Goal: Obtain resource: Download file/media

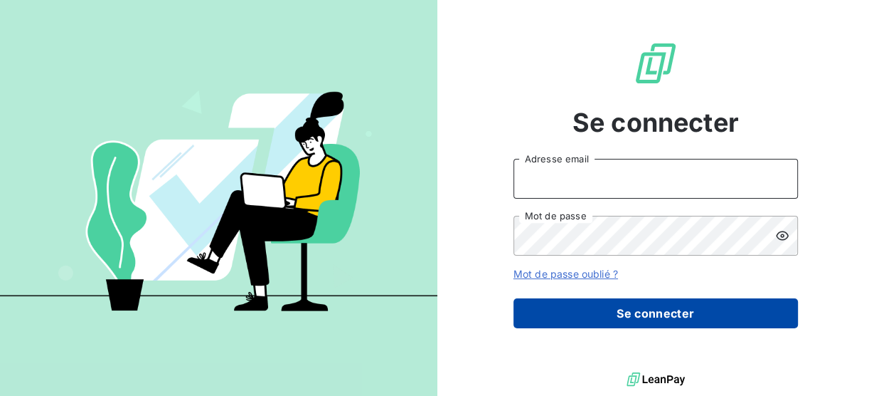
type input "[PERSON_NAME][EMAIL_ADDRESS][DOMAIN_NAME]"
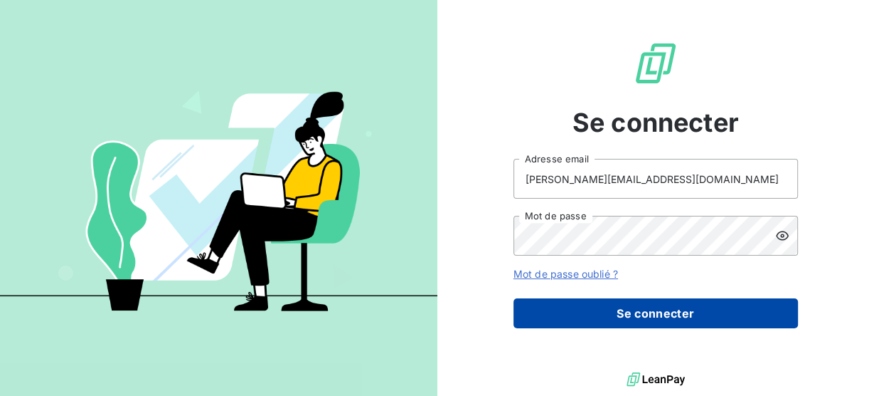
click at [556, 317] on button "Se connecter" at bounding box center [656, 313] width 285 height 30
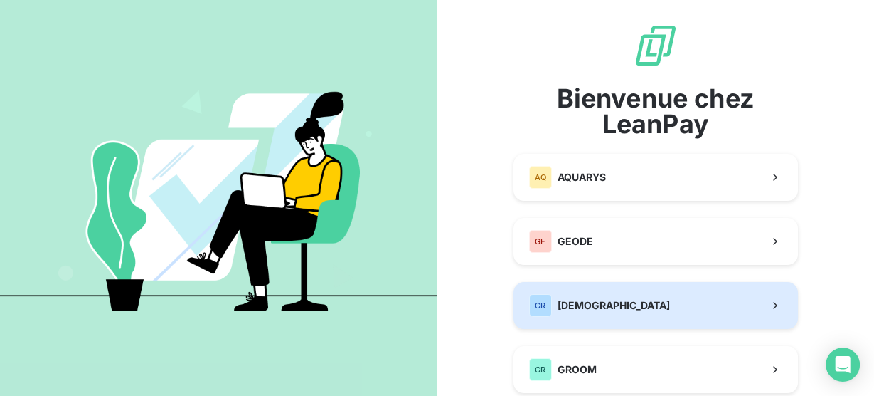
click at [606, 310] on span "[DEMOGRAPHIC_DATA]" at bounding box center [614, 305] width 112 height 14
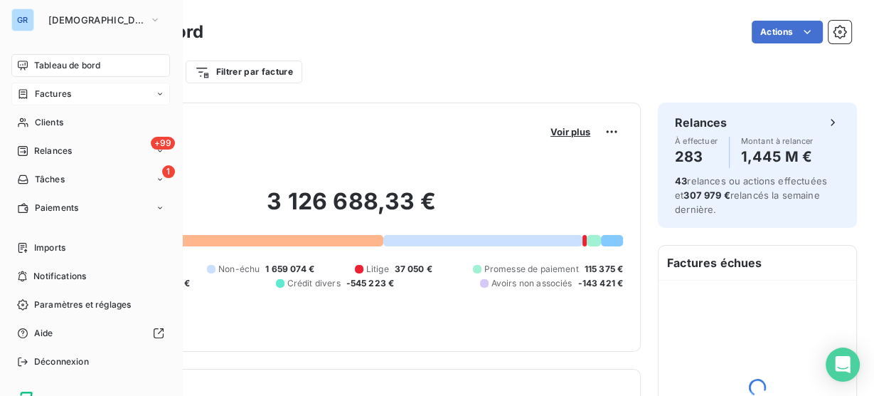
click at [29, 90] on div "Factures" at bounding box center [44, 94] width 54 height 13
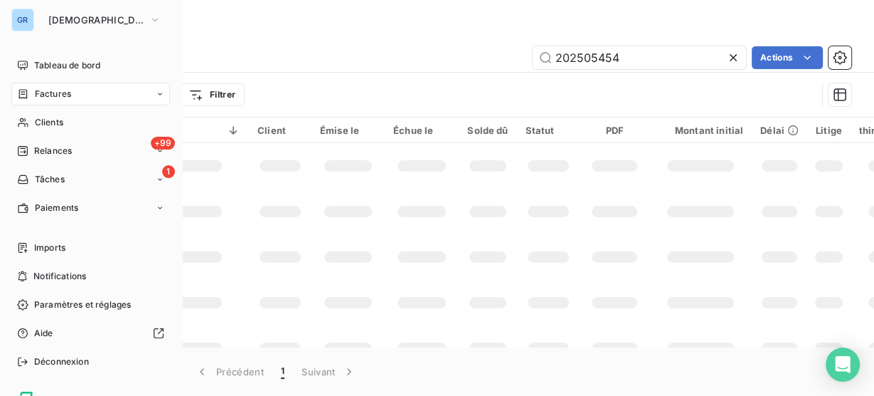
click at [21, 94] on icon at bounding box center [23, 93] width 9 height 9
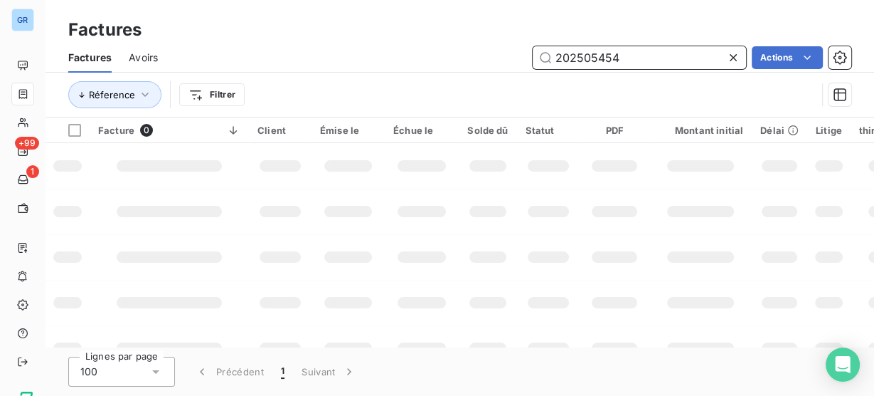
click at [587, 60] on input "202505454" at bounding box center [639, 57] width 213 height 23
paste input "9801"
type input "202509801"
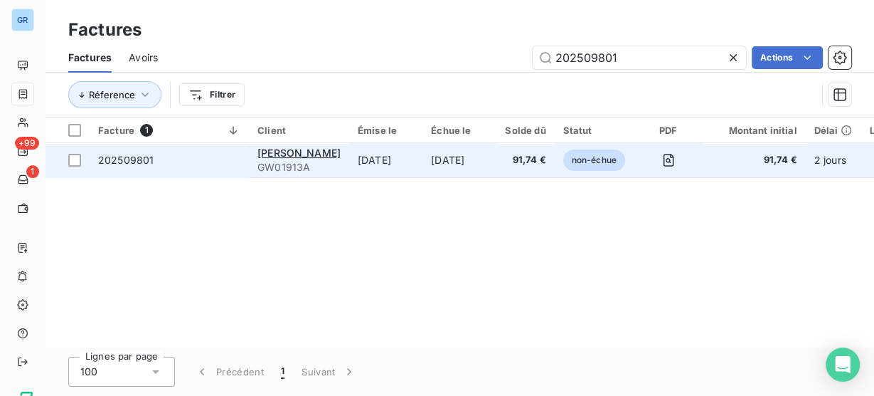
click at [381, 160] on td "[DATE]" at bounding box center [385, 160] width 73 height 34
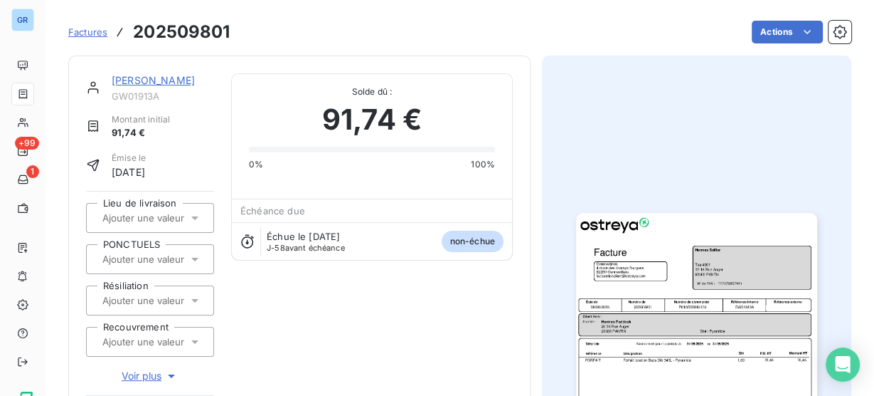
click at [711, 306] on img "button" at bounding box center [696, 383] width 240 height 340
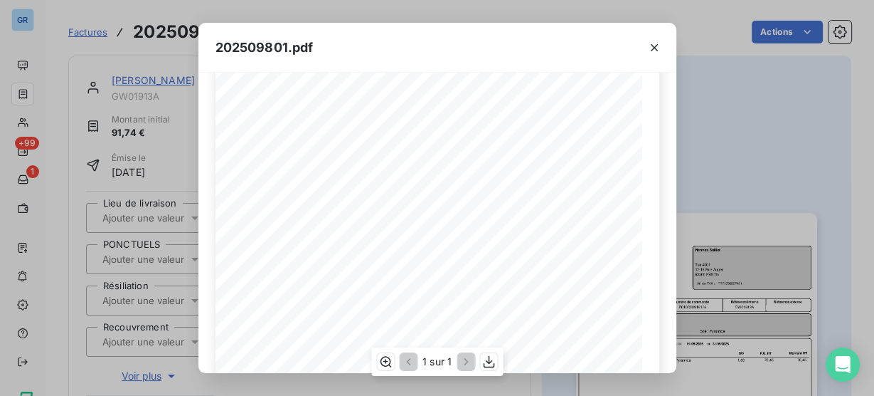
scroll to position [114, 0]
click at [690, 89] on div "202509801.pdf Référence interne Numéro de Date de Numéro de commande Référence …" at bounding box center [437, 198] width 874 height 396
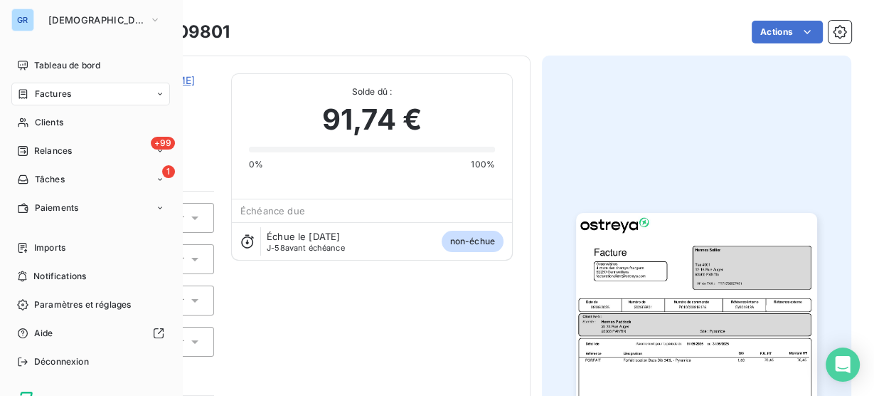
click at [36, 85] on div "Factures" at bounding box center [90, 94] width 159 height 23
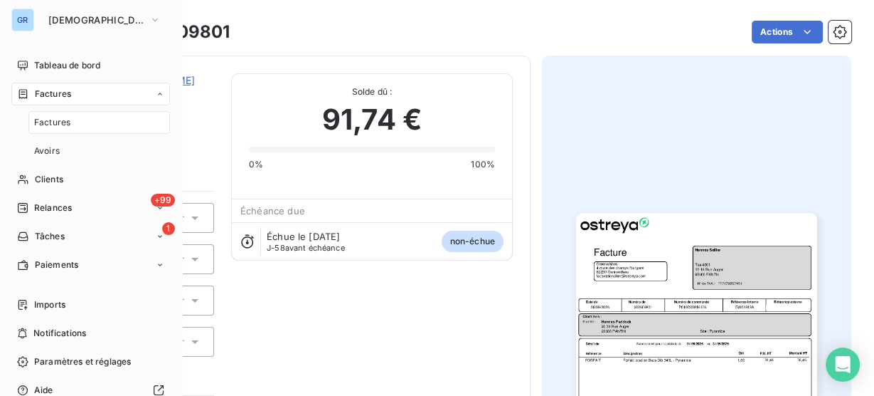
click at [43, 92] on span "Factures" at bounding box center [53, 94] width 36 height 13
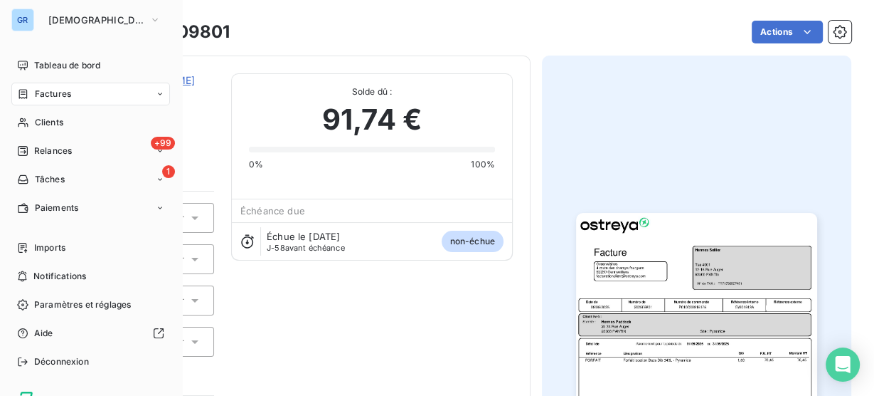
click at [43, 92] on span "Factures" at bounding box center [53, 94] width 36 height 13
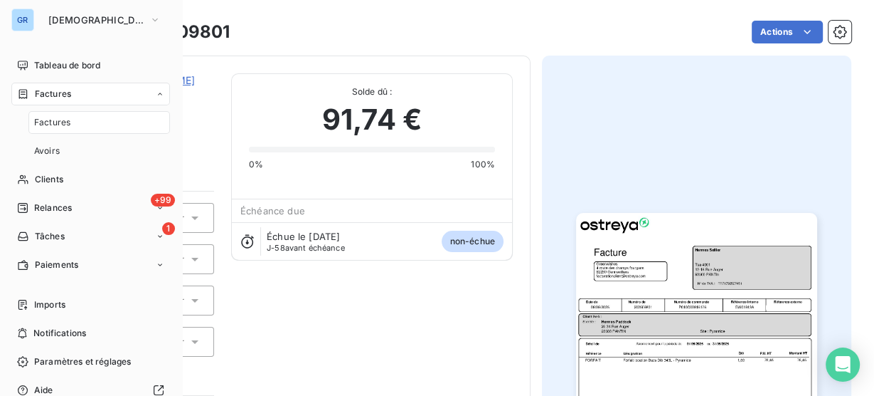
click at [59, 117] on span "Factures" at bounding box center [52, 122] width 36 height 13
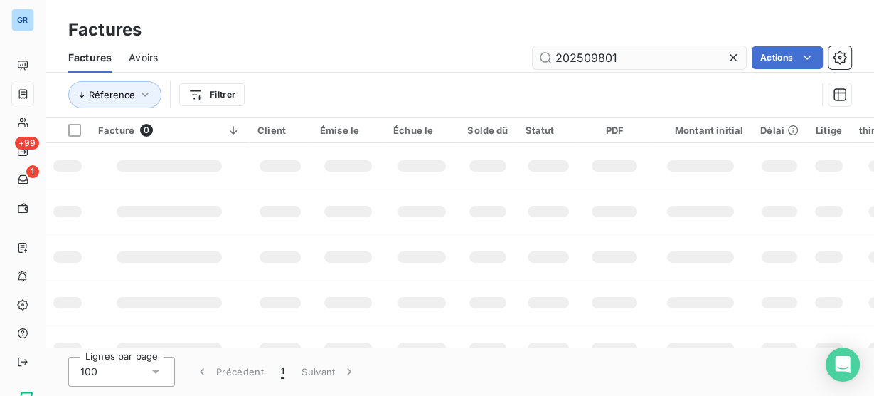
click at [587, 54] on input "202509801" at bounding box center [639, 57] width 213 height 23
type input "202509246"
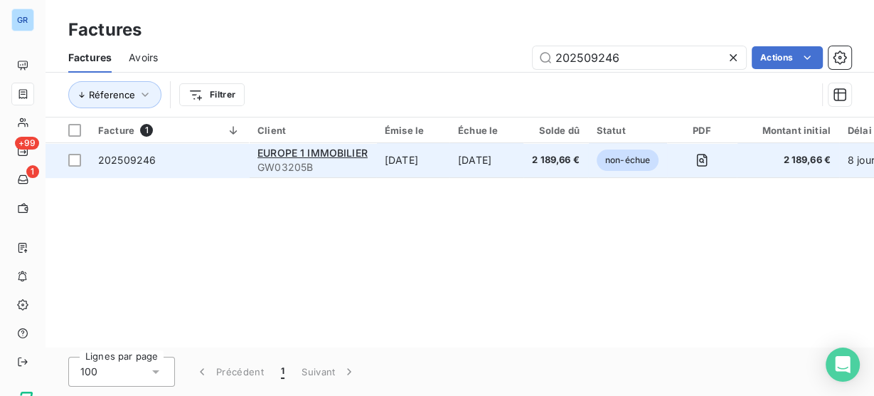
click at [449, 169] on td "[DATE]" at bounding box center [412, 160] width 73 height 34
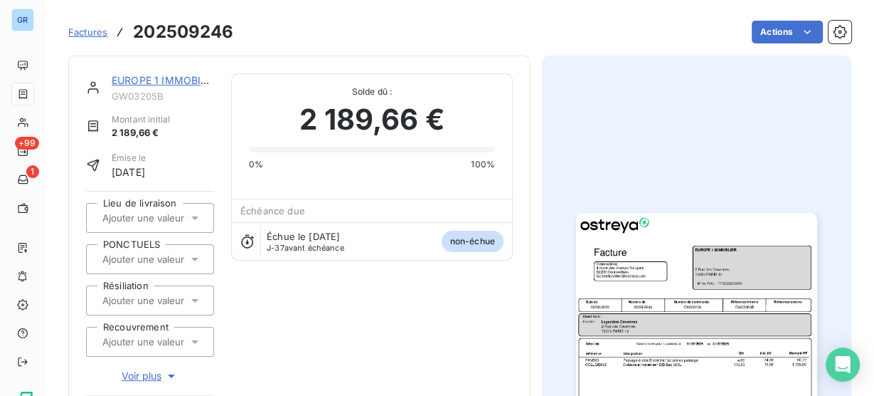
click at [732, 329] on img "button" at bounding box center [696, 383] width 240 height 340
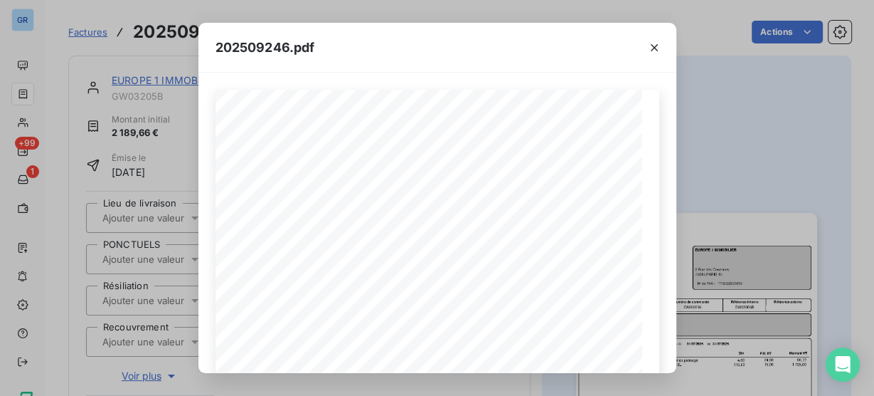
click at [19, 92] on div "202509246.pdf Référence interne Numéro de Date de Numéro de commande Référence …" at bounding box center [437, 198] width 874 height 396
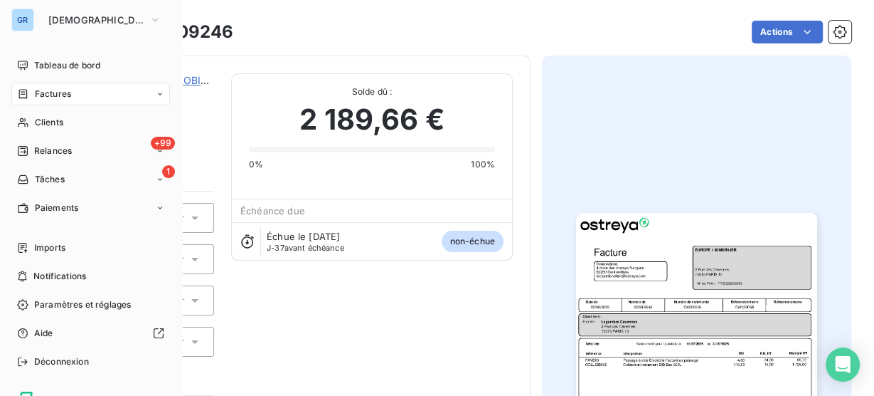
click at [26, 93] on icon at bounding box center [23, 93] width 9 height 9
click at [43, 92] on span "Factures" at bounding box center [53, 94] width 36 height 13
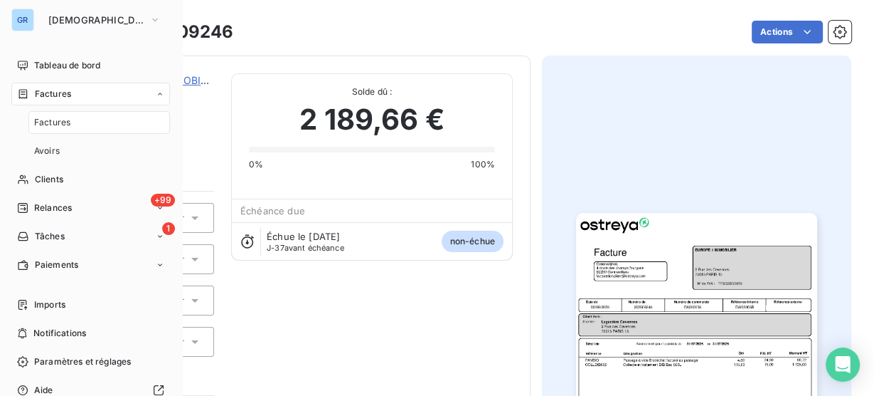
click at [53, 116] on span "Factures" at bounding box center [52, 122] width 36 height 13
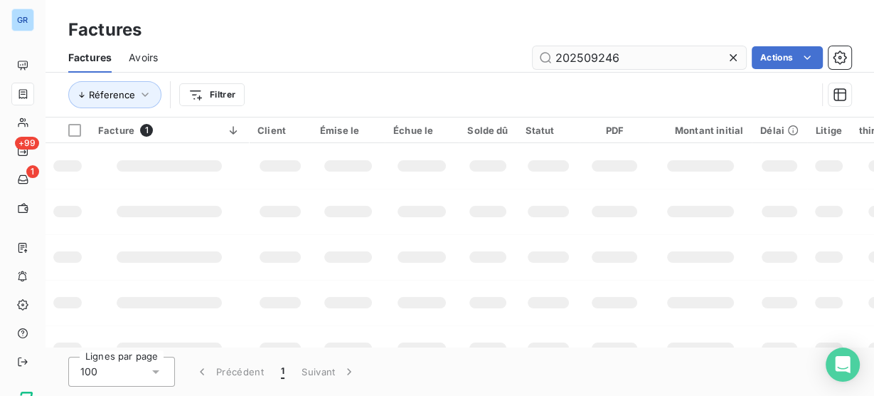
click at [581, 55] on input "202509246" at bounding box center [639, 57] width 213 height 23
type input "F202501616"
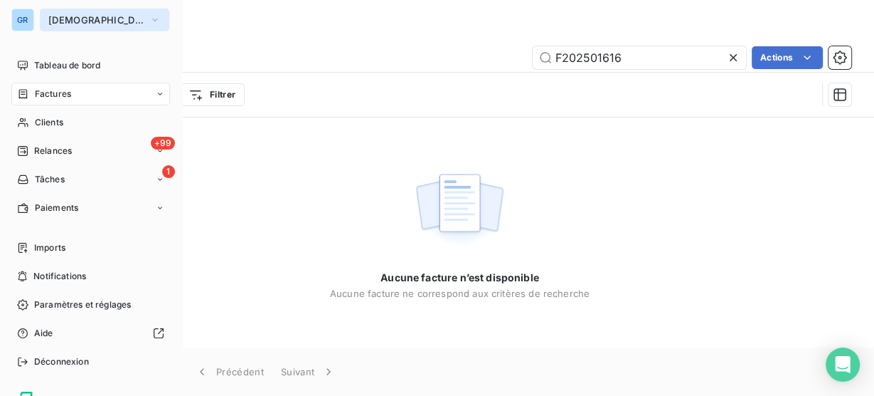
click at [90, 20] on span "[DEMOGRAPHIC_DATA]" at bounding box center [95, 19] width 95 height 11
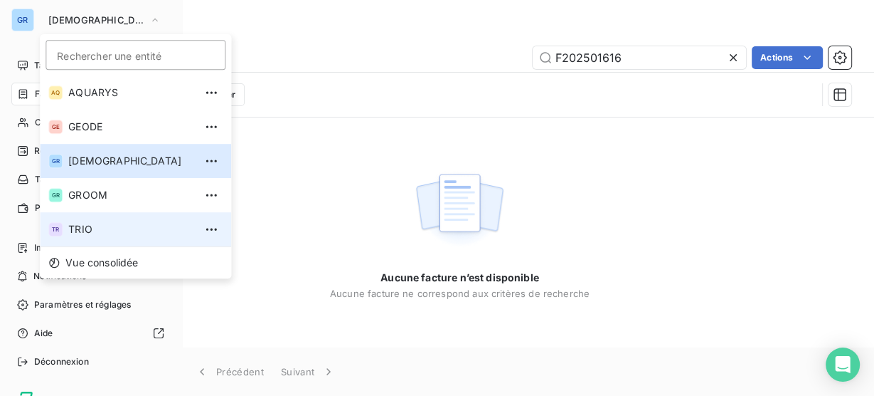
click at [96, 221] on li "TR TRIO" at bounding box center [135, 229] width 191 height 34
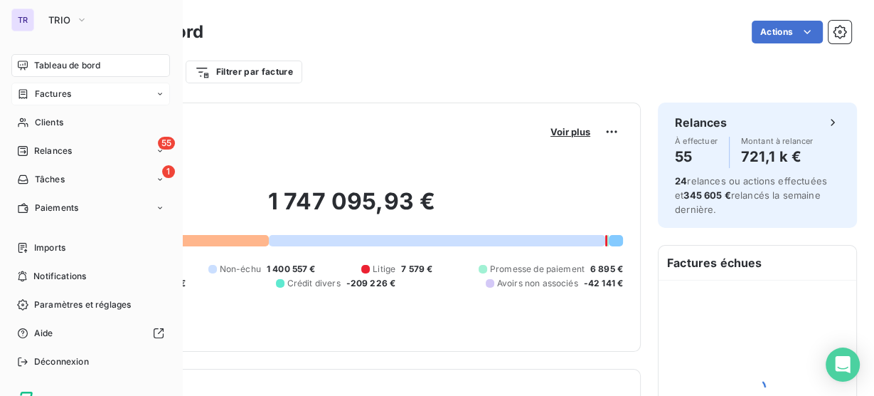
click at [56, 95] on span "Factures" at bounding box center [53, 94] width 36 height 13
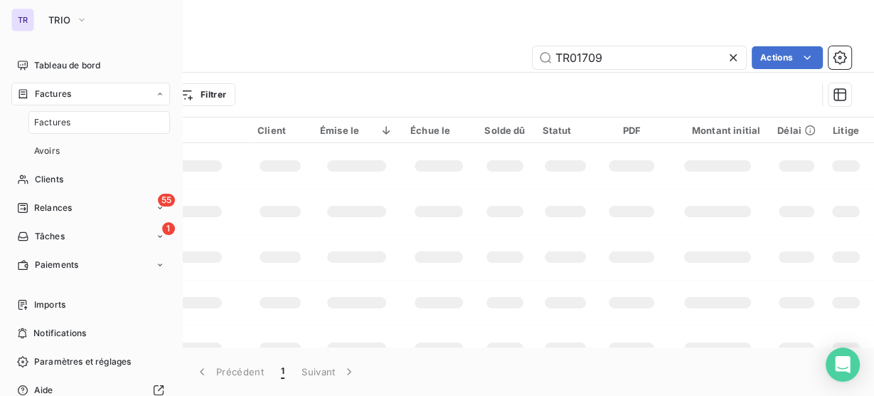
click at [70, 118] on div "Factures" at bounding box center [99, 122] width 142 height 23
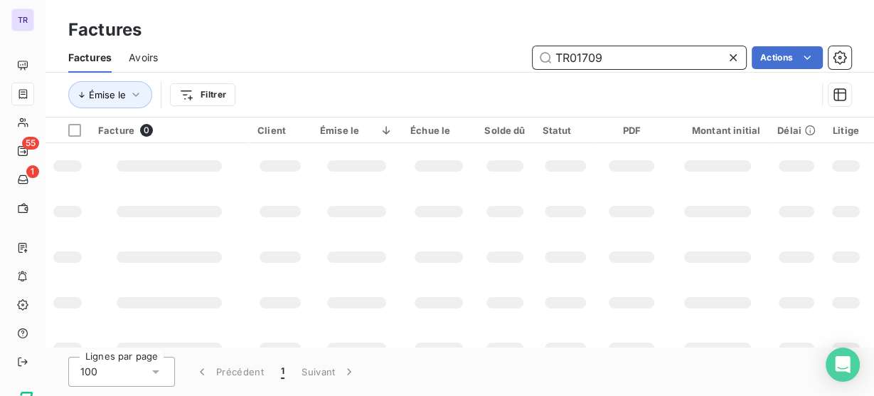
click at [593, 58] on input "TR01709" at bounding box center [639, 57] width 213 height 23
paste input "F202501616"
type input "F202501616"
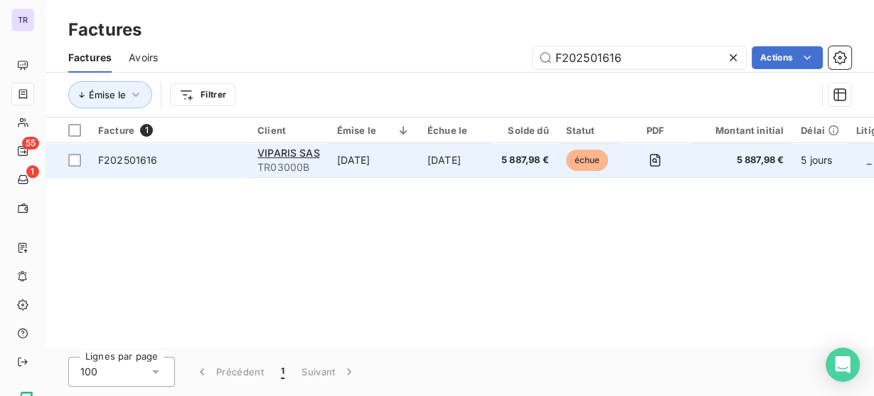
click at [405, 151] on td "[DATE]" at bounding box center [374, 160] width 90 height 34
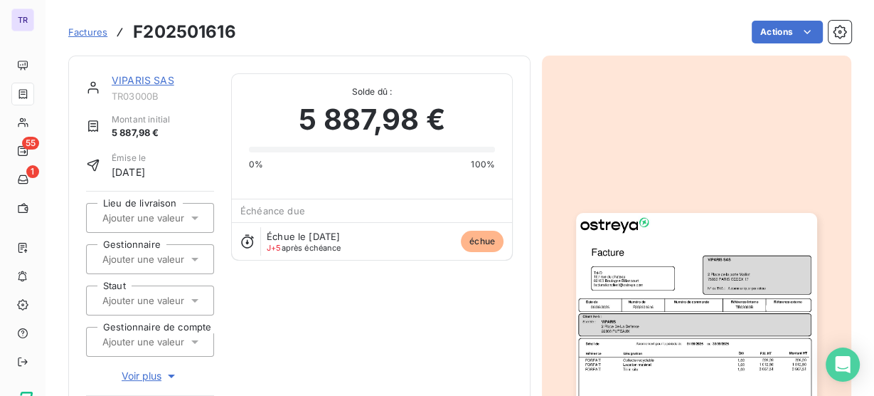
click at [615, 318] on img "button" at bounding box center [696, 383] width 240 height 340
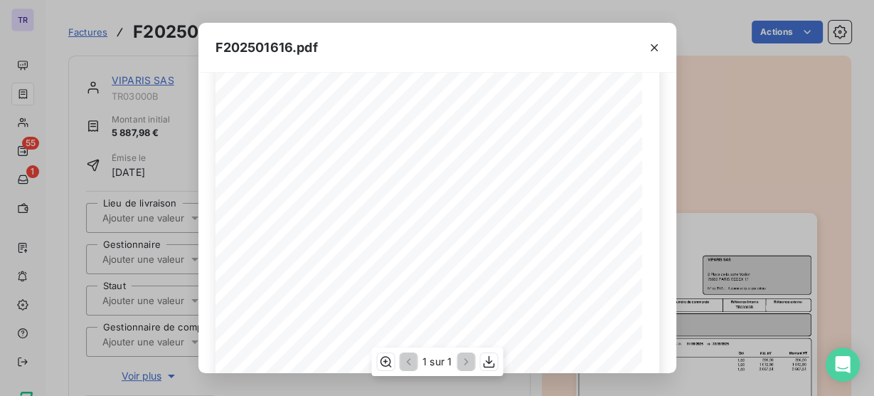
scroll to position [171, 0]
click at [80, 122] on div "F202501616.pdf Référence interne Numéro de Date de Numéro de commande Référence…" at bounding box center [437, 198] width 874 height 396
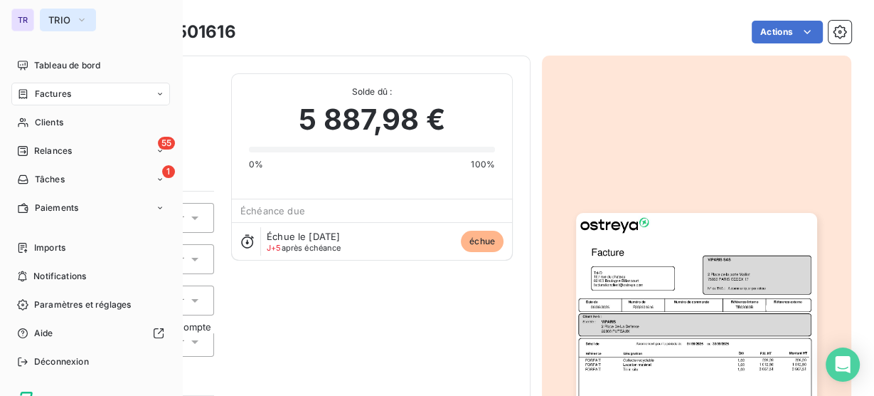
click at [75, 21] on button "TRIO" at bounding box center [68, 20] width 56 height 23
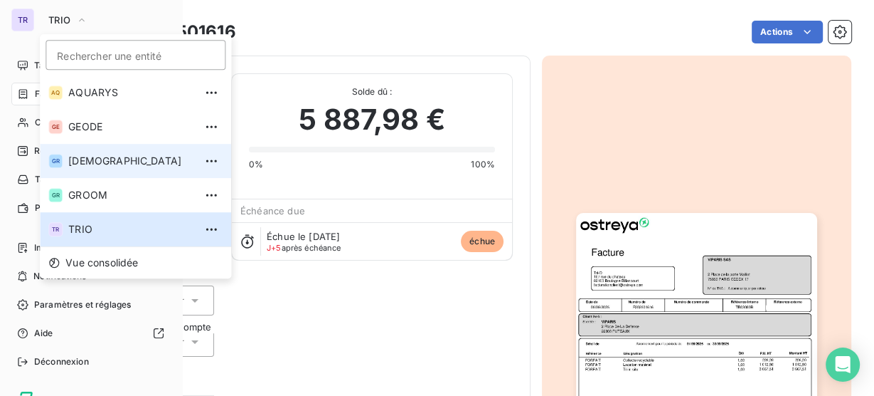
click at [110, 150] on li "GR GREENWISHES" at bounding box center [135, 161] width 191 height 34
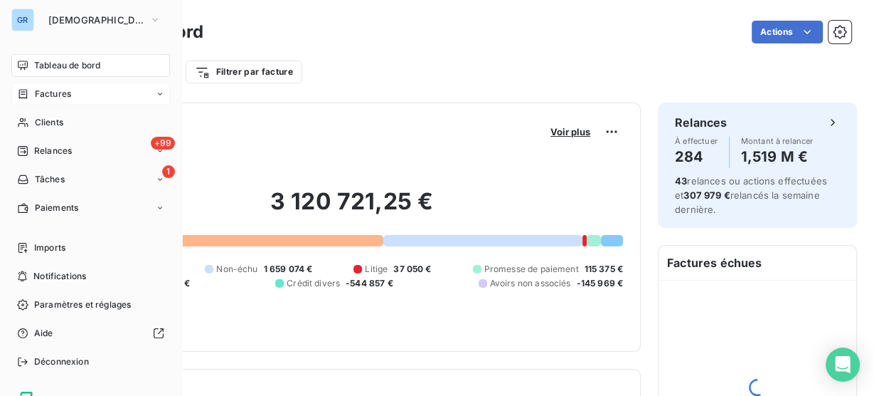
click at [65, 97] on span "Factures" at bounding box center [53, 94] width 36 height 13
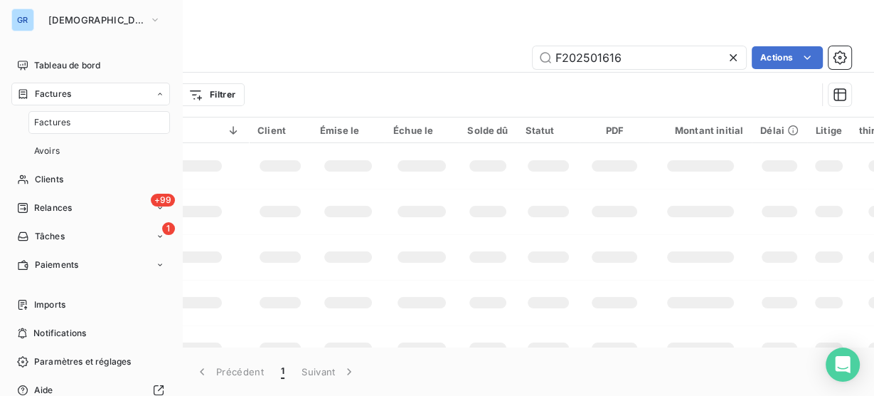
click at [75, 117] on div "Factures" at bounding box center [99, 122] width 142 height 23
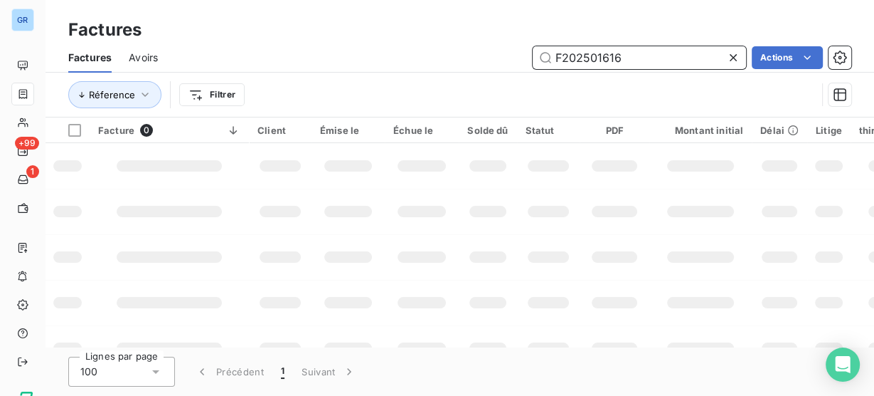
click at [603, 60] on input "F202501616" at bounding box center [639, 57] width 213 height 23
paste input "202509809"
type input "202509809"
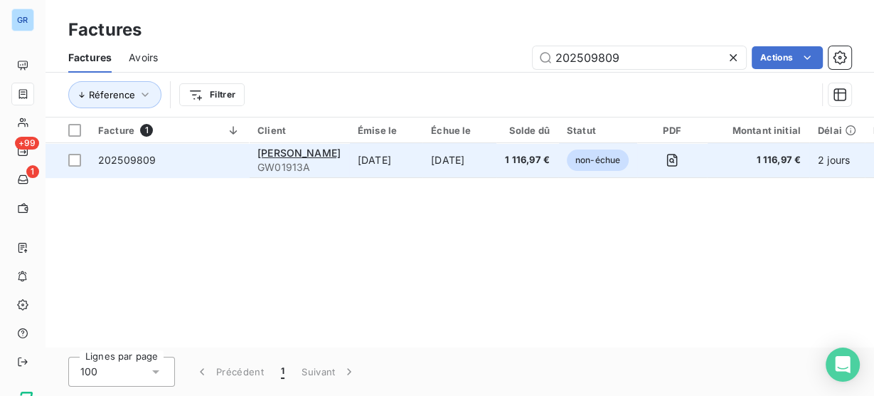
click at [391, 169] on td "[DATE]" at bounding box center [385, 160] width 73 height 34
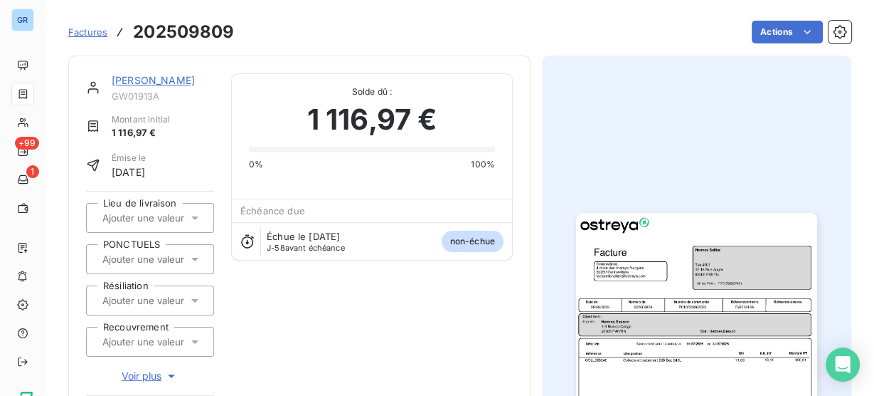
click at [779, 294] on img "button" at bounding box center [696, 383] width 240 height 340
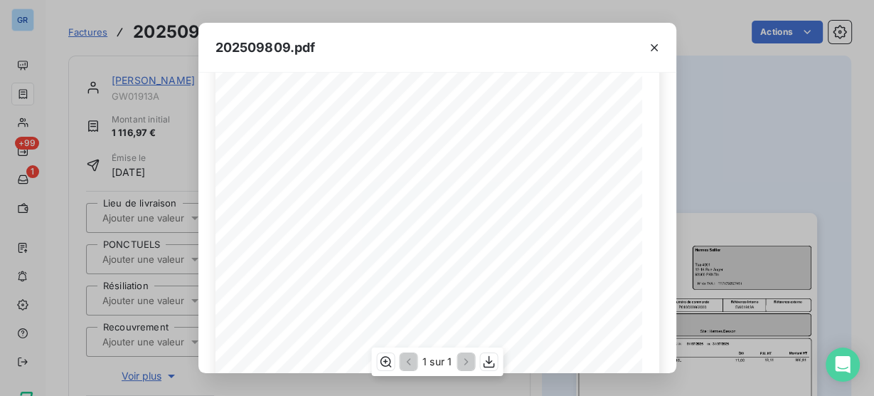
scroll to position [114, 0]
